Goal: Task Accomplishment & Management: Manage account settings

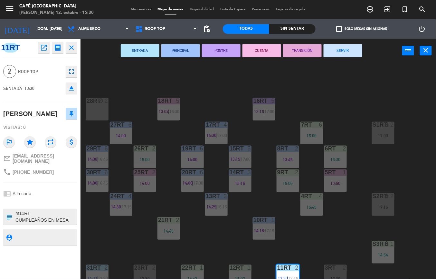
scroll to position [163, 0]
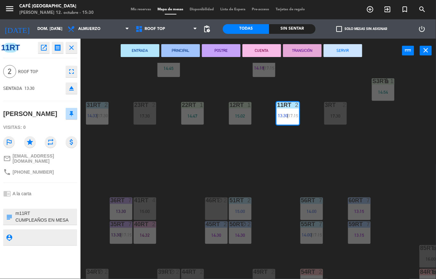
click at [351, 53] on button "SERVIR" at bounding box center [343, 50] width 39 height 13
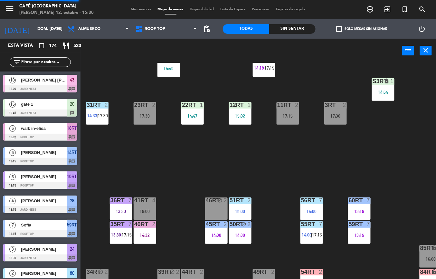
scroll to position [0, 0]
click at [236, 115] on div "15:02" at bounding box center [240, 116] width 23 height 5
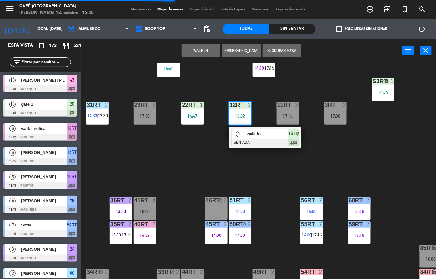
click at [261, 137] on span "walk in" at bounding box center [267, 134] width 41 height 7
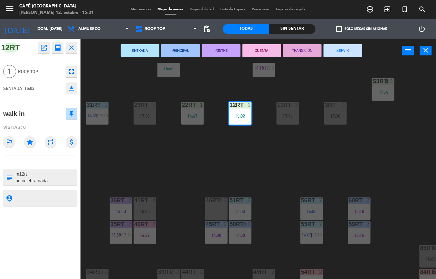
click at [213, 146] on div "18RT 5 13:02 | 15:30 16RT 5 13:15 | 17:00 28RT block 2 80RR lock 2 27RT 6 14:00…" at bounding box center [260, 171] width 351 height 216
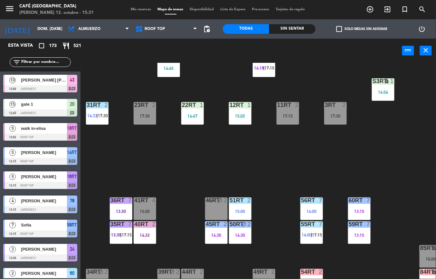
click at [239, 112] on div "12RT 1 15:02" at bounding box center [240, 113] width 23 height 23
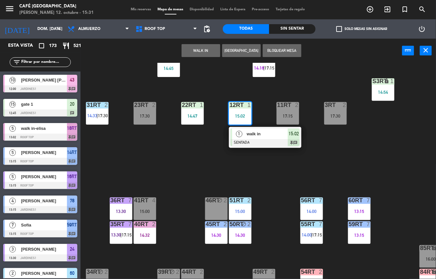
click at [260, 139] on div at bounding box center [265, 142] width 69 height 7
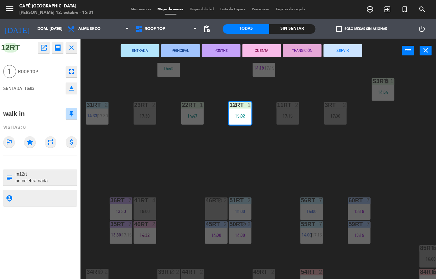
click at [345, 52] on button "SERVIR" at bounding box center [343, 50] width 39 height 13
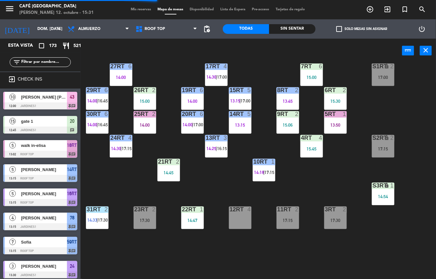
scroll to position [20, 0]
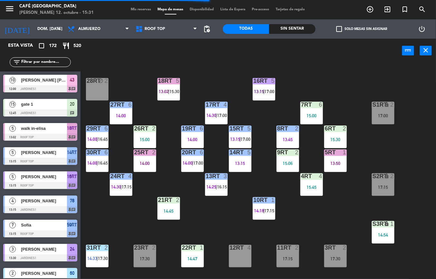
click at [385, 225] on icon "lock" at bounding box center [386, 223] width 5 height 5
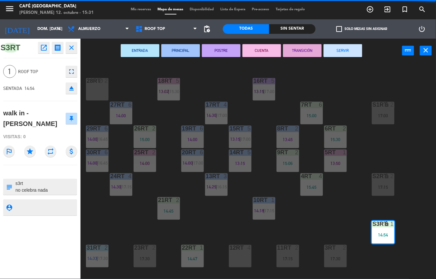
click at [340, 51] on button "SERVIR" at bounding box center [343, 50] width 39 height 13
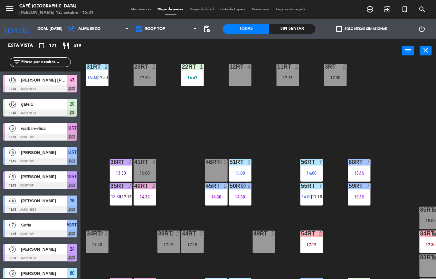
scroll to position [201, 0]
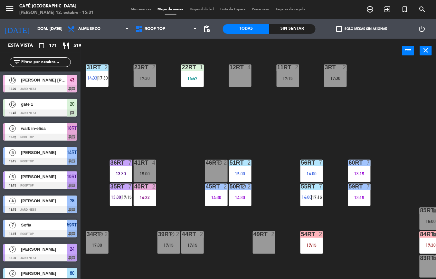
click at [238, 189] on div "block" at bounding box center [240, 187] width 11 height 6
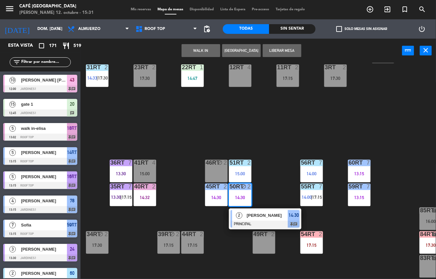
click at [253, 216] on span "[PERSON_NAME]" at bounding box center [267, 215] width 41 height 7
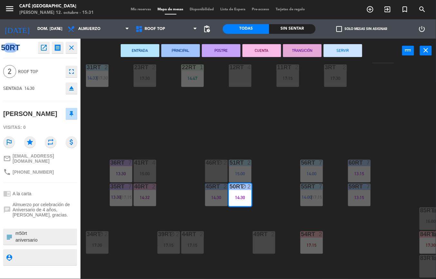
click at [298, 50] on button "TRANSICIÓN" at bounding box center [302, 50] width 39 height 13
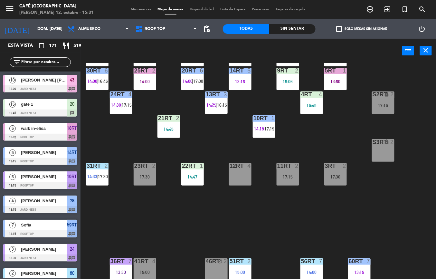
scroll to position [0, 0]
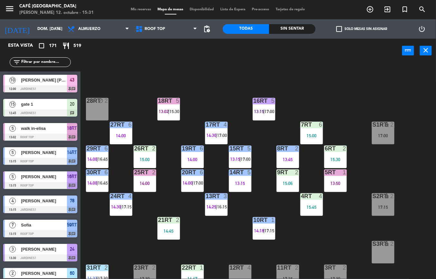
click at [311, 209] on div "15:45" at bounding box center [312, 207] width 23 height 5
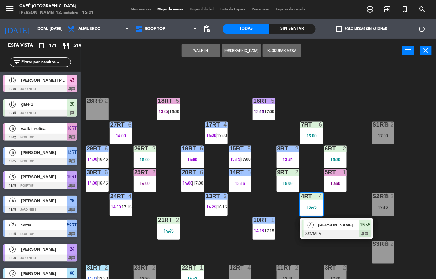
click at [324, 233] on div at bounding box center [336, 233] width 69 height 7
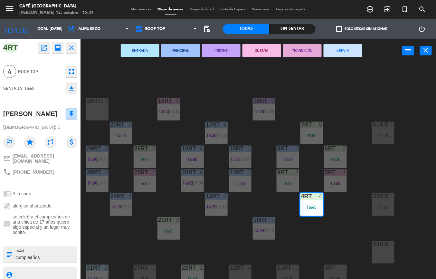
click at [186, 55] on button "PRINCIPAL" at bounding box center [181, 50] width 39 height 13
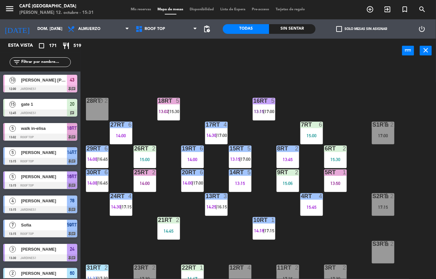
click at [327, 159] on div "15:30" at bounding box center [336, 159] width 23 height 5
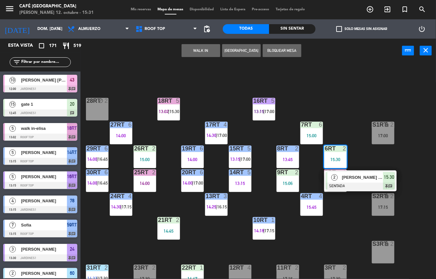
click at [351, 118] on div "18RT 5 13:02 | 15:30 16RT 5 13:15 | 17:00 28RT block 2 80RR lock 2 27RT 6 14:00…" at bounding box center [260, 171] width 351 height 216
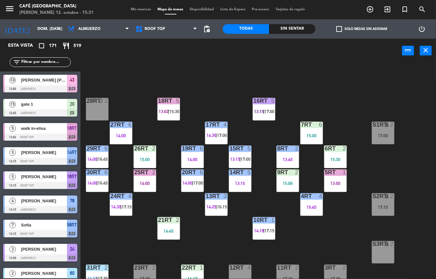
click at [338, 178] on div "5RT 1 13:50" at bounding box center [336, 181] width 23 height 23
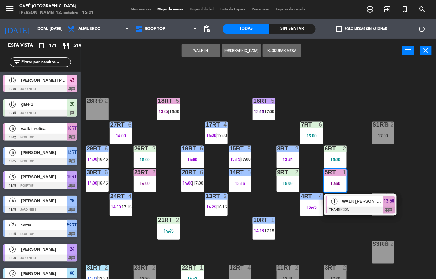
click at [351, 200] on span "WALK [PERSON_NAME]" at bounding box center [362, 201] width 41 height 7
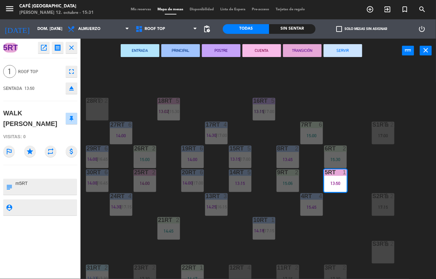
click at [338, 56] on button "SERVIR" at bounding box center [343, 50] width 39 height 13
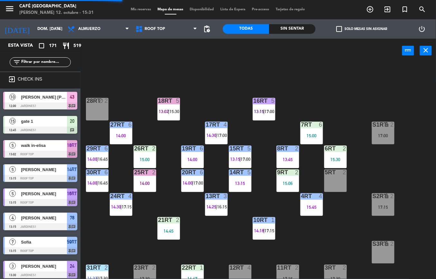
click at [339, 150] on div at bounding box center [335, 149] width 11 height 6
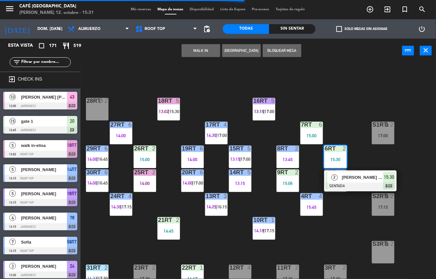
click at [320, 70] on div "18RT 5 13:02 | 15:30 16RT 5 13:15 | 17:00 28RT block 2 80RR lock 2 27RT 6 14:00…" at bounding box center [260, 171] width 351 height 216
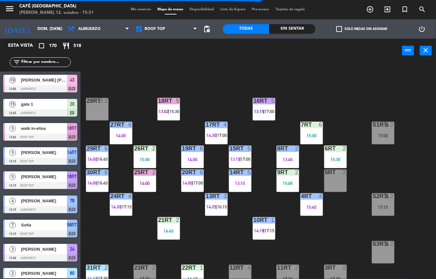
click at [319, 130] on div "7RT 6 15:00" at bounding box center [312, 133] width 23 height 23
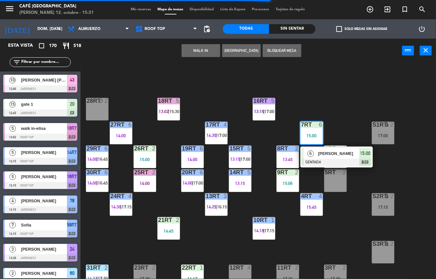
click at [330, 158] on div "[PERSON_NAME]" at bounding box center [339, 153] width 42 height 11
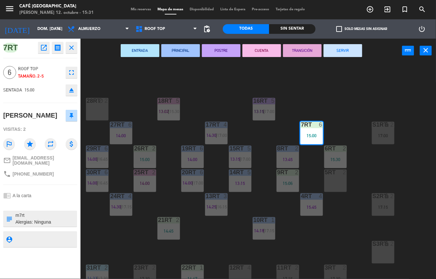
click at [179, 49] on button "PRINCIPAL" at bounding box center [181, 50] width 39 height 13
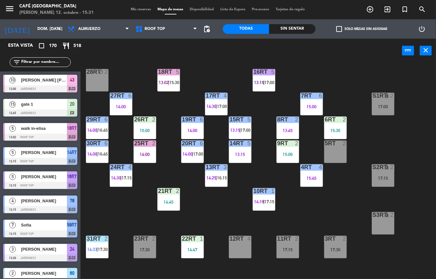
scroll to position [58, 0]
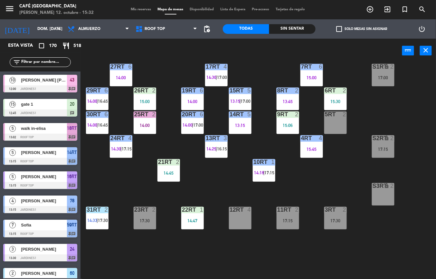
click at [199, 221] on div "14:47" at bounding box center [192, 221] width 23 height 5
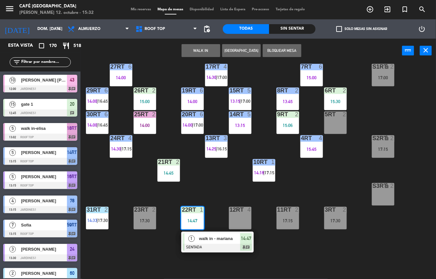
click at [202, 238] on span "walk in - mariana" at bounding box center [219, 238] width 41 height 7
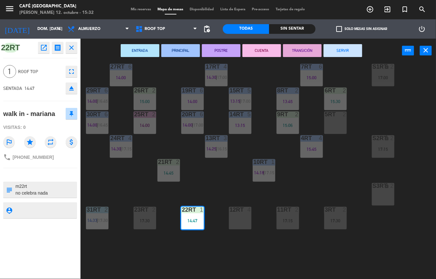
click at [140, 50] on button "ENTRADA" at bounding box center [140, 50] width 39 height 13
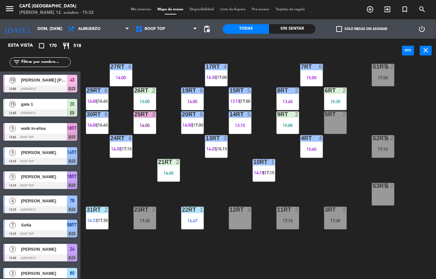
scroll to position [0, 0]
click at [98, 220] on span "|" at bounding box center [97, 220] width 1 height 5
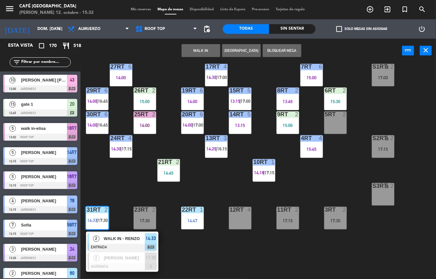
click at [107, 236] on span "WALK IN - RENZO" at bounding box center [124, 238] width 41 height 7
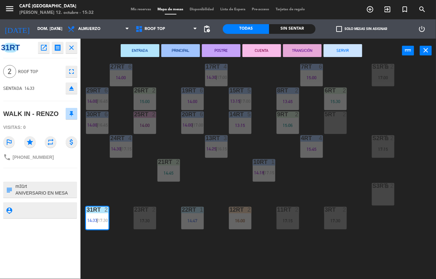
click at [175, 52] on button "PRINCIPAL" at bounding box center [181, 50] width 39 height 13
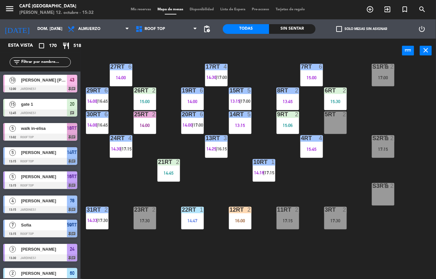
click at [175, 162] on div "2" at bounding box center [179, 162] width 11 height 6
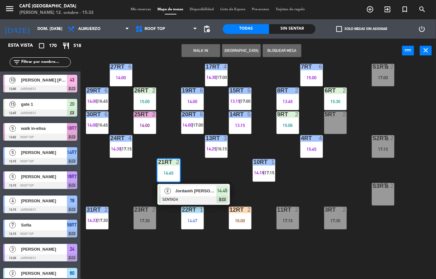
click at [184, 191] on span "Jordamh [PERSON_NAME]" at bounding box center [195, 191] width 41 height 7
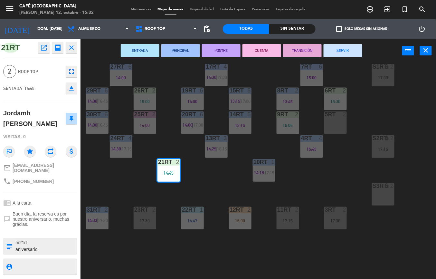
click at [191, 50] on button "PRINCIPAL" at bounding box center [181, 50] width 39 height 13
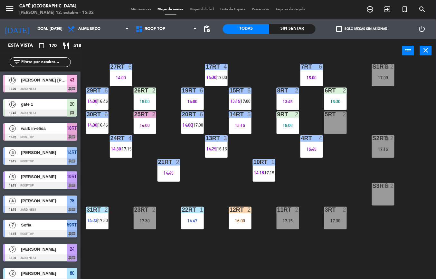
click at [145, 100] on div "15:00" at bounding box center [145, 101] width 23 height 5
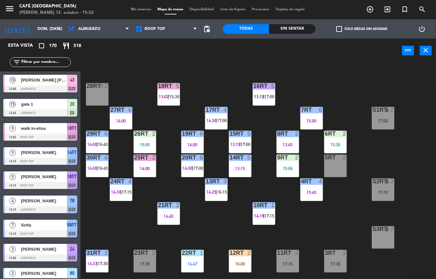
scroll to position [15, 0]
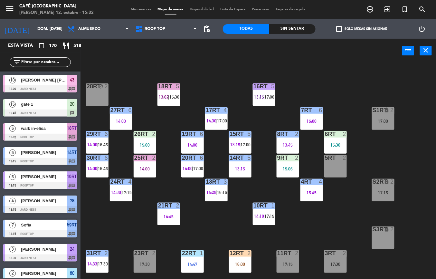
click at [237, 168] on div "13:15" at bounding box center [240, 169] width 23 height 5
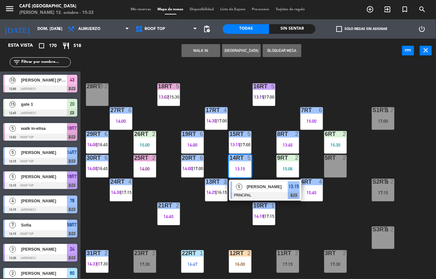
click at [244, 184] on div "5" at bounding box center [239, 186] width 14 height 11
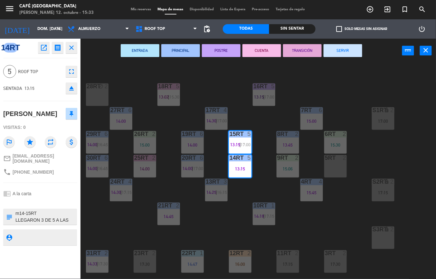
click at [258, 51] on button "CUENTA" at bounding box center [262, 50] width 39 height 13
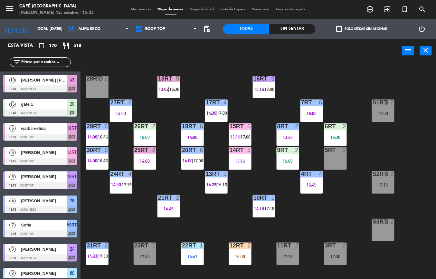
scroll to position [3, 0]
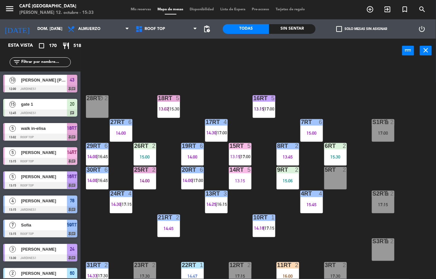
click at [139, 9] on span "Mis reservas" at bounding box center [141, 10] width 27 height 4
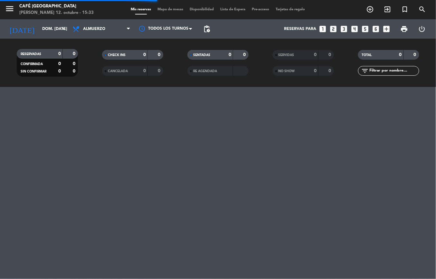
click at [298, 55] on div "SERVIDAS" at bounding box center [290, 54] width 30 height 7
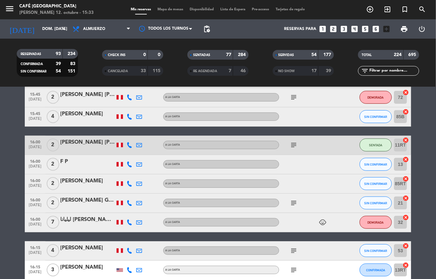
scroll to position [2038, 0]
